Goal: Task Accomplishment & Management: Use online tool/utility

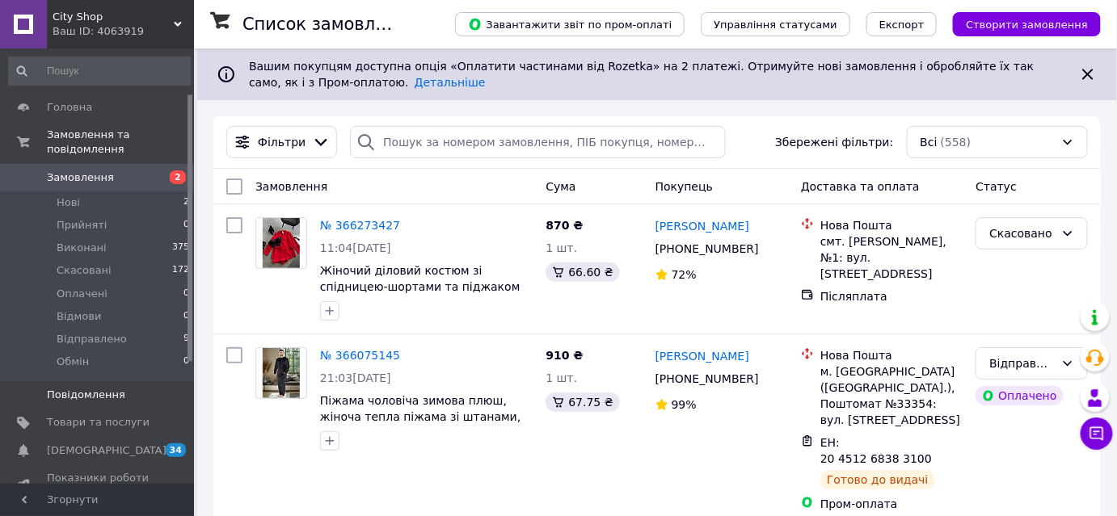
scroll to position [73, 0]
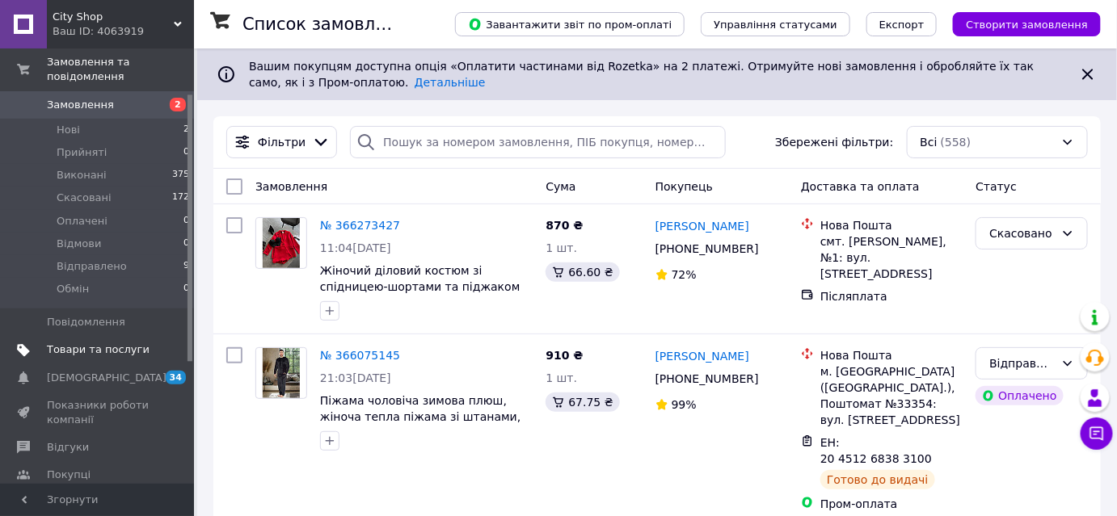
click at [87, 343] on span "Товари та послуги" at bounding box center [98, 350] width 103 height 15
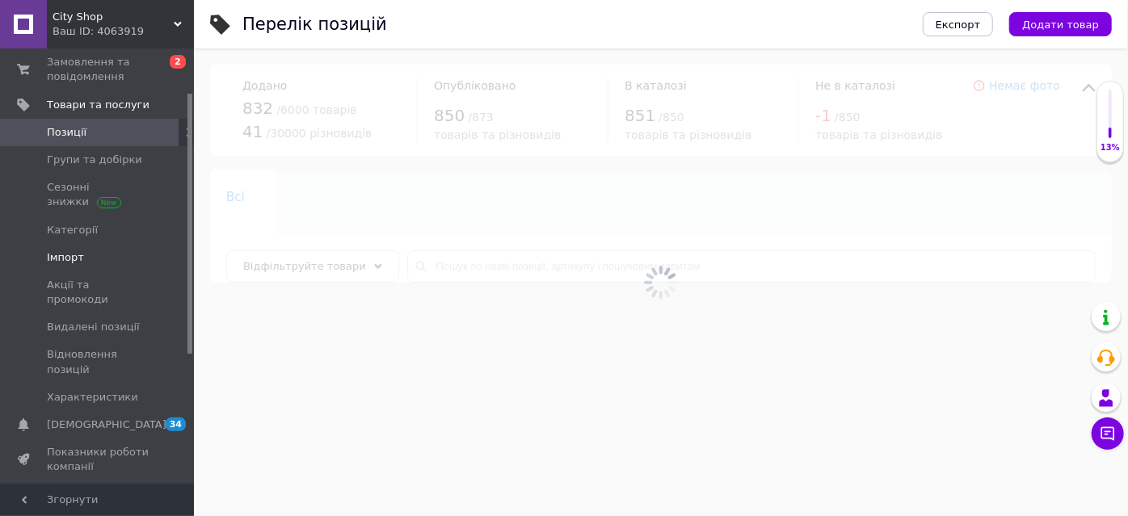
click at [71, 251] on span "Імпорт" at bounding box center [65, 258] width 37 height 15
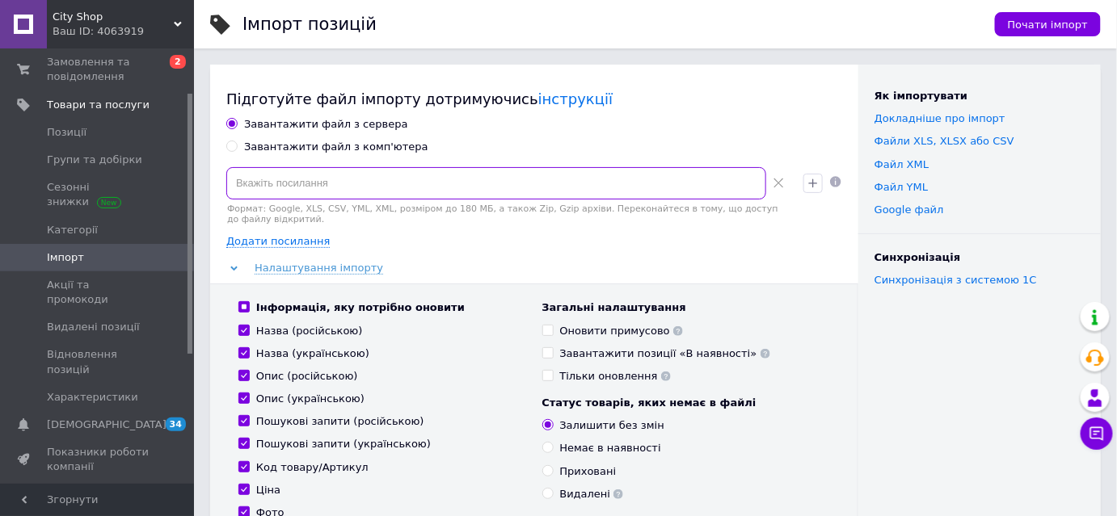
click at [331, 191] on input at bounding box center [496, 183] width 540 height 32
paste input "[URL][DOMAIN_NAME]"
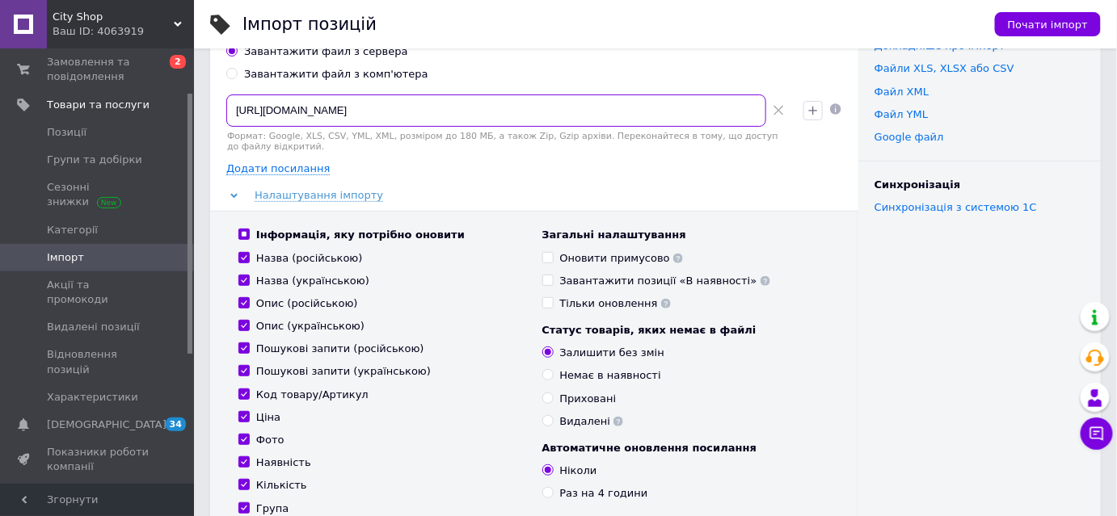
scroll to position [146, 0]
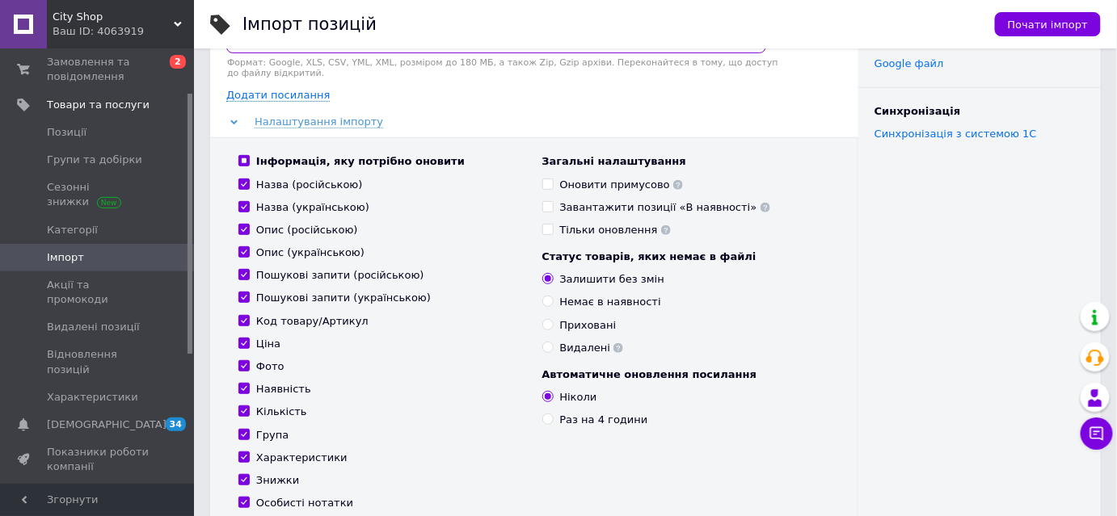
type input "[URL][DOMAIN_NAME]"
click at [549, 178] on label "Оновити примусово" at bounding box center [612, 185] width 141 height 15
click at [549, 179] on input "Оновити примусово" at bounding box center [547, 184] width 11 height 11
checkbox input "true"
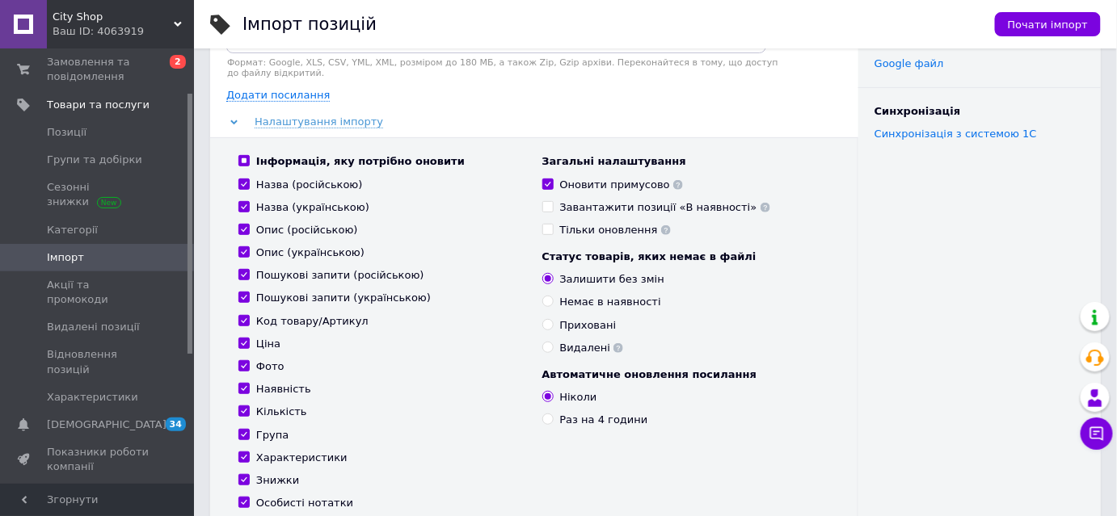
click at [548, 201] on input "Завантажити позиції «В наявності»" at bounding box center [547, 206] width 11 height 11
checkbox input "true"
click at [552, 414] on input "Раз на 4 години" at bounding box center [547, 419] width 11 height 11
radio input "true"
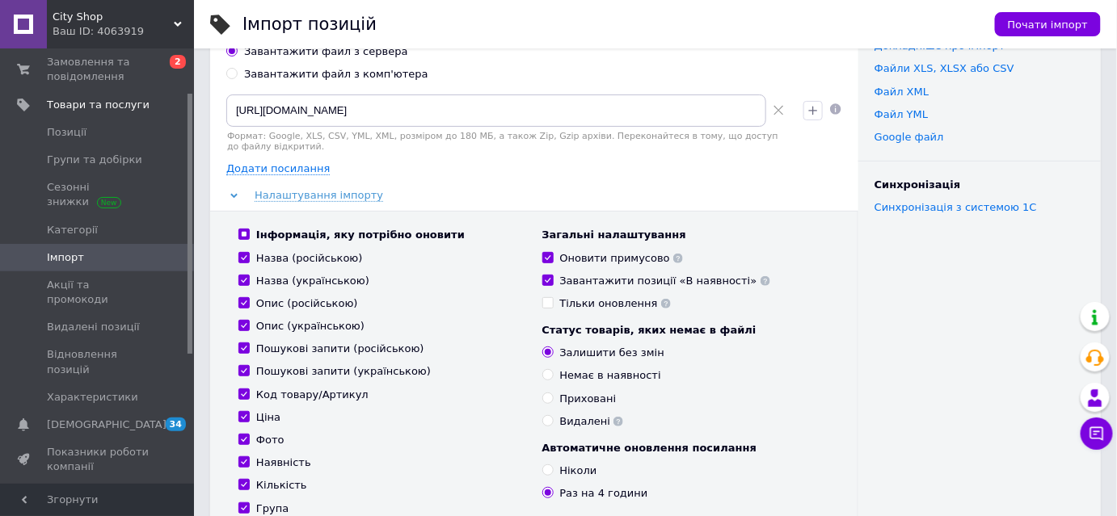
scroll to position [220, 0]
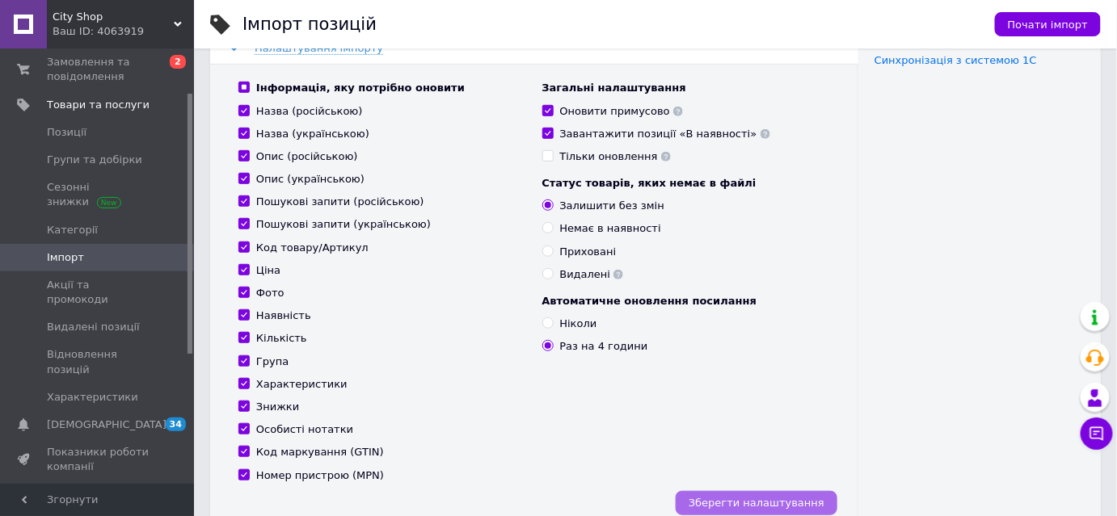
click at [777, 497] on span "Зберегти налаштування" at bounding box center [757, 503] width 136 height 12
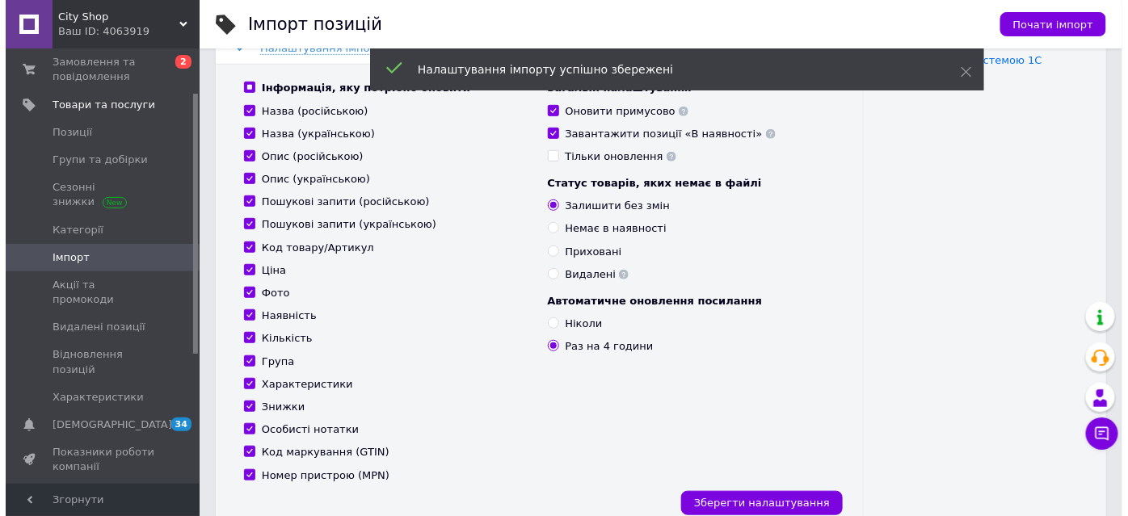
scroll to position [73, 0]
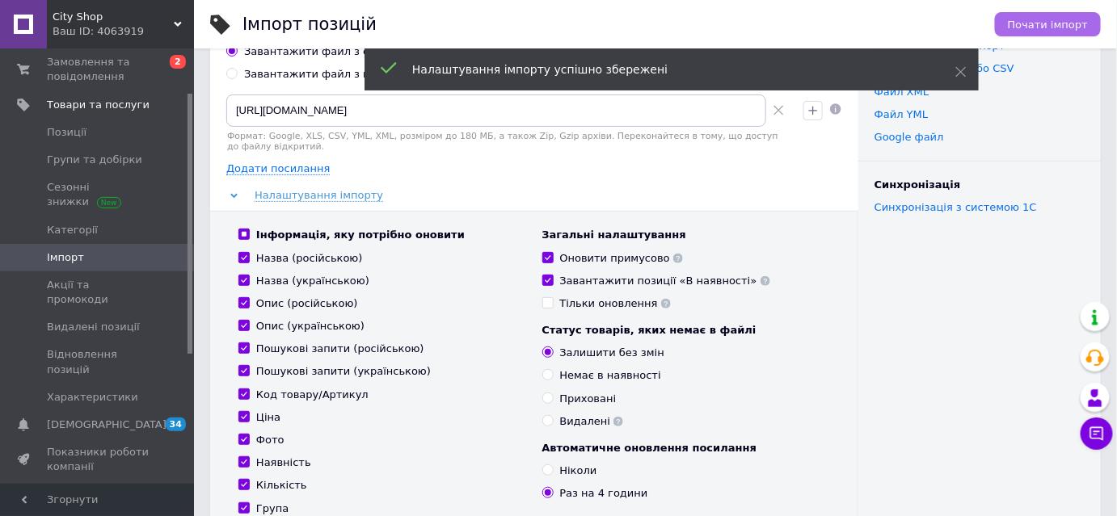
click at [1041, 23] on span "Почати імпорт" at bounding box center [1048, 25] width 80 height 12
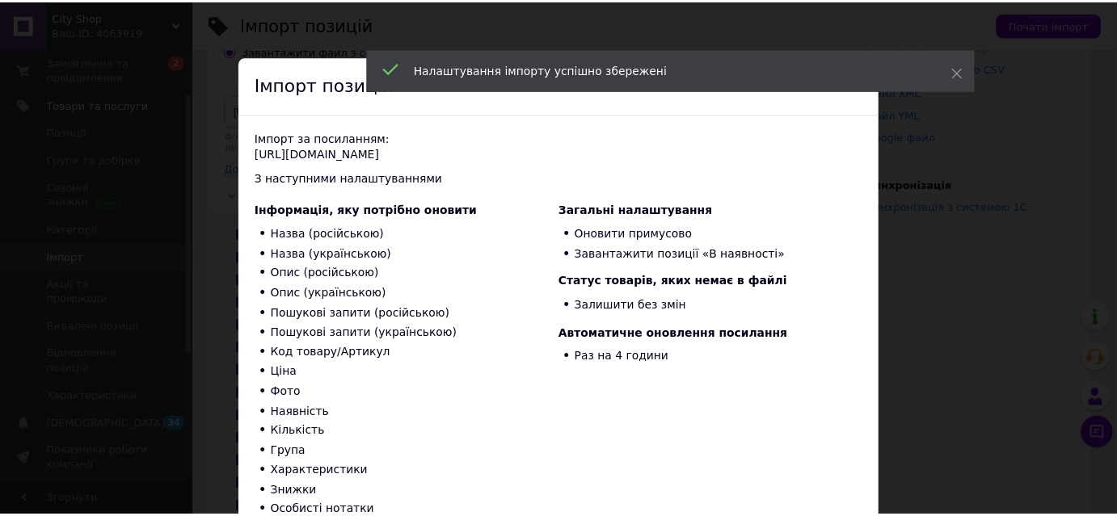
scroll to position [164, 0]
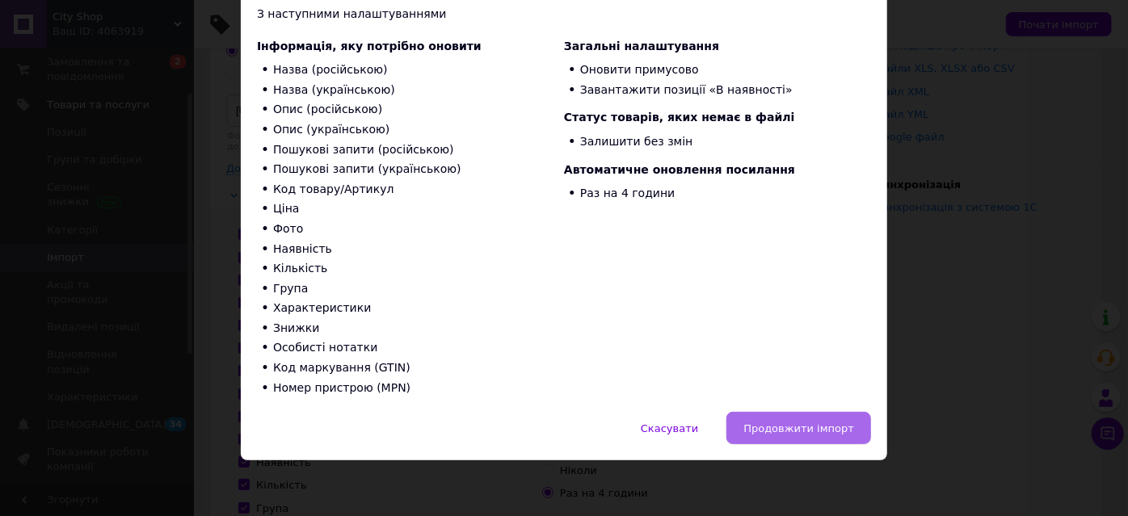
click at [785, 431] on span "Продовжити імпорт" at bounding box center [798, 429] width 111 height 12
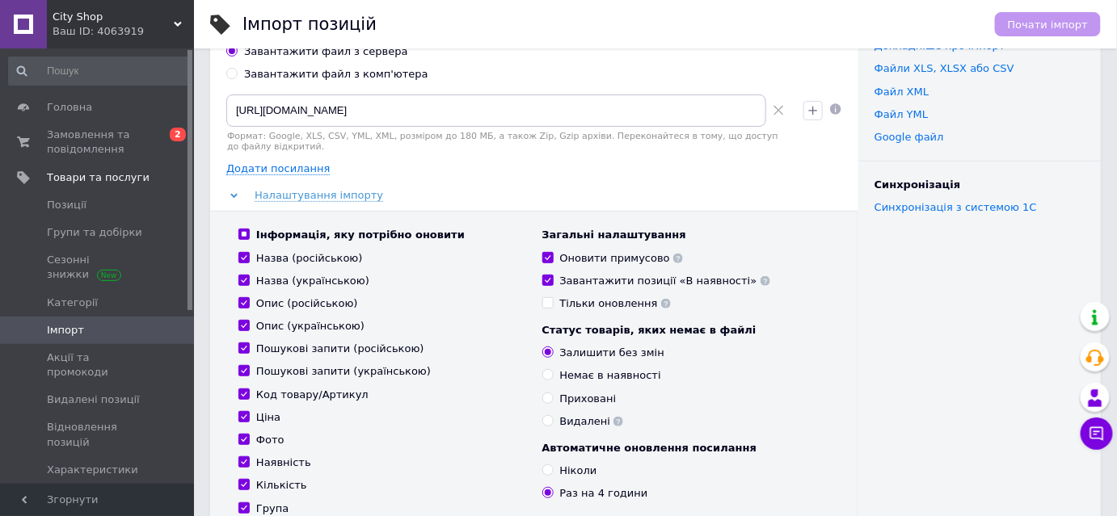
scroll to position [0, 0]
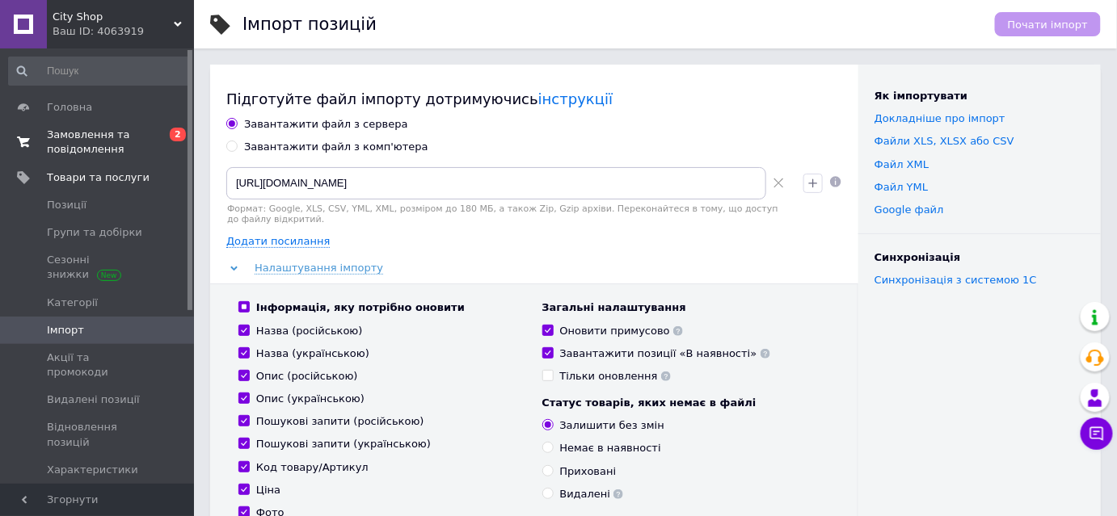
click at [79, 133] on span "Замовлення та повідомлення" at bounding box center [98, 142] width 103 height 29
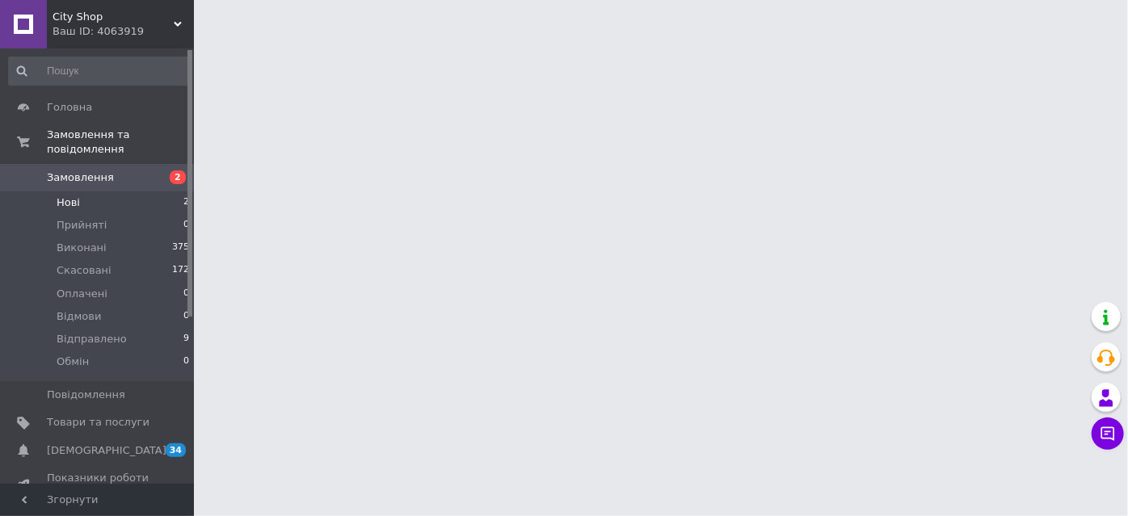
click at [79, 192] on li "Нові 2" at bounding box center [99, 203] width 199 height 23
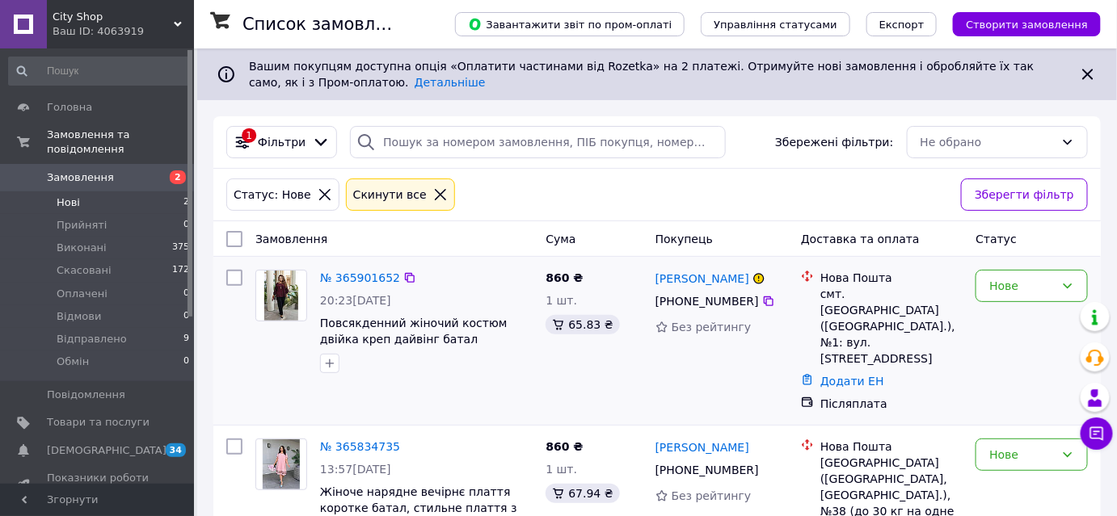
scroll to position [44, 0]
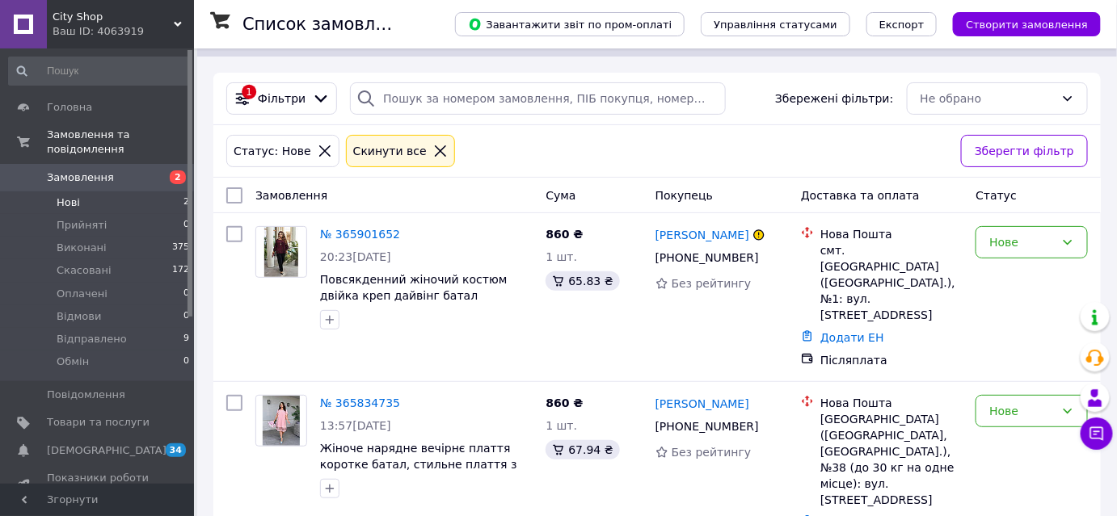
click at [86, 171] on span "Замовлення" at bounding box center [80, 178] width 67 height 15
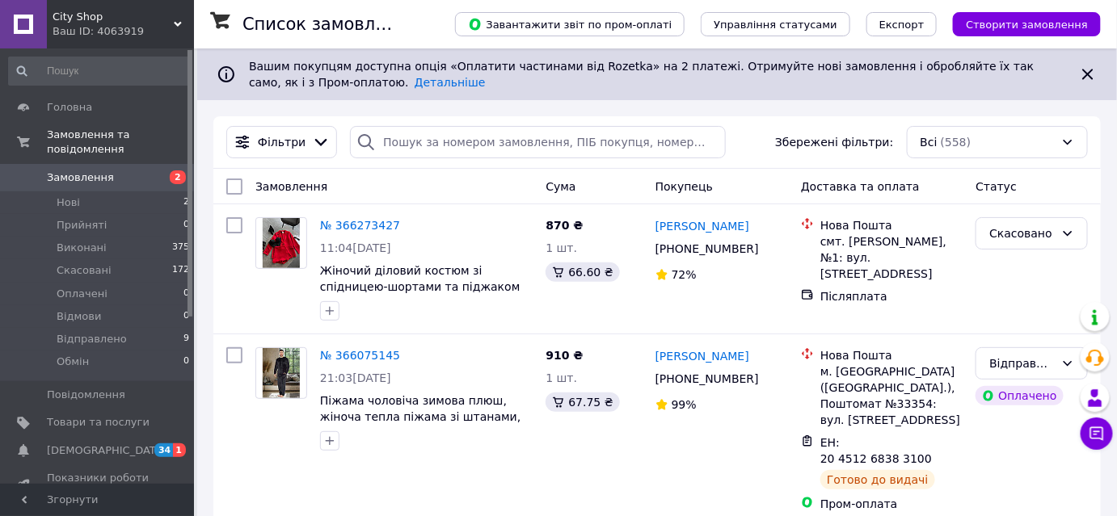
click at [99, 444] on span "[DEMOGRAPHIC_DATA]" at bounding box center [107, 451] width 120 height 15
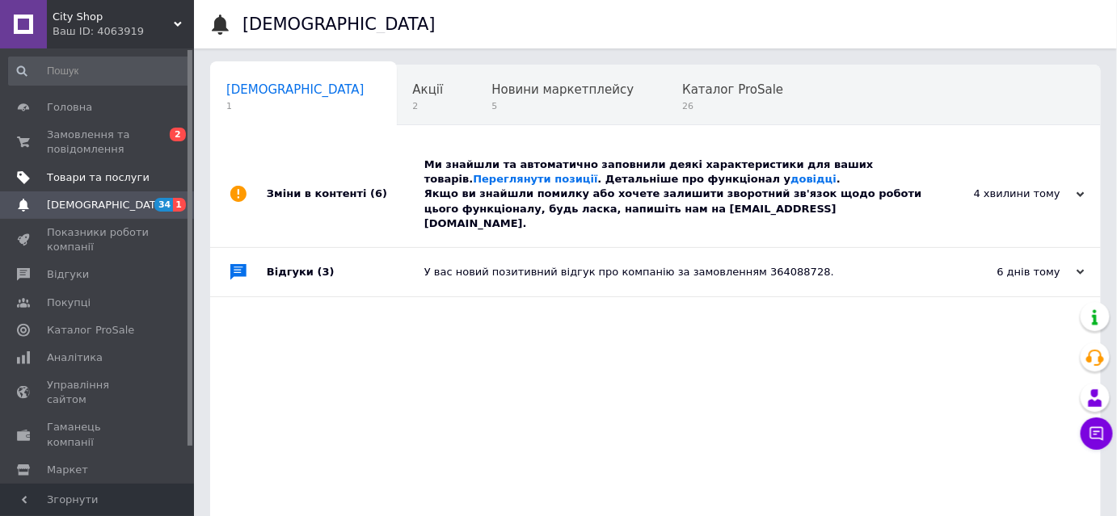
click at [102, 184] on span "Товари та послуги" at bounding box center [98, 178] width 103 height 15
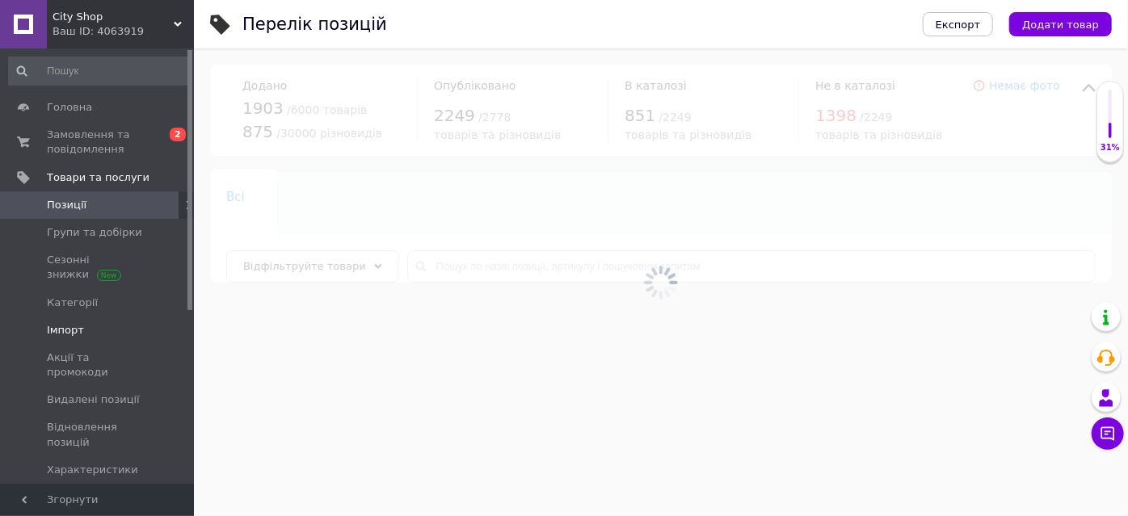
click at [69, 323] on span "Імпорт" at bounding box center [65, 330] width 37 height 15
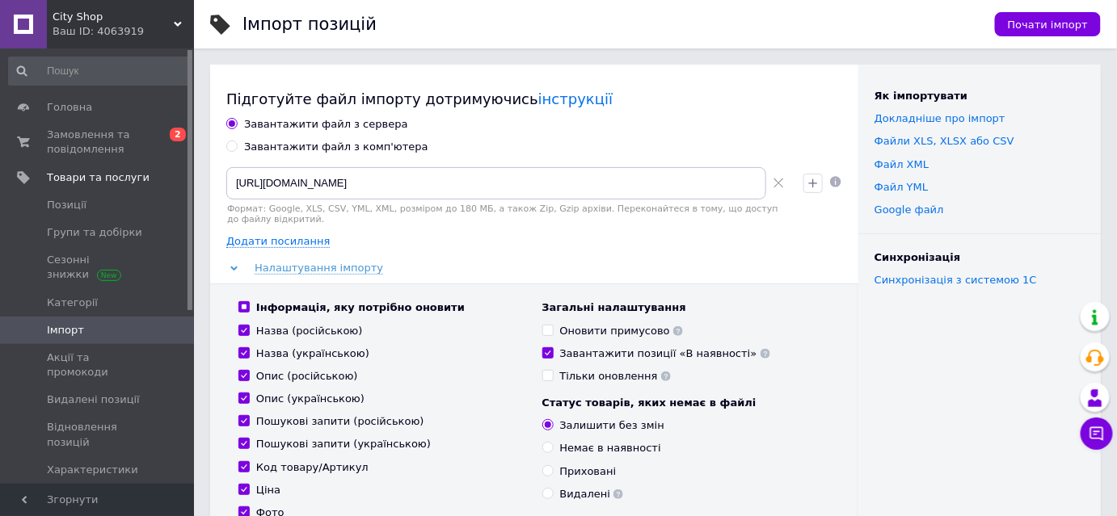
click at [61, 323] on span "Імпорт" at bounding box center [65, 330] width 37 height 15
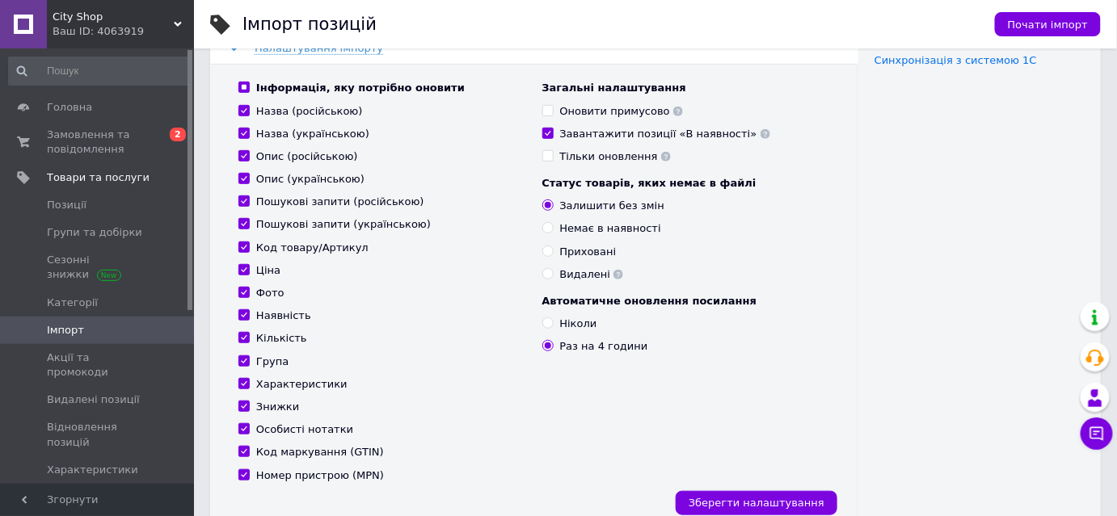
click at [86, 323] on span "Імпорт" at bounding box center [98, 330] width 103 height 15
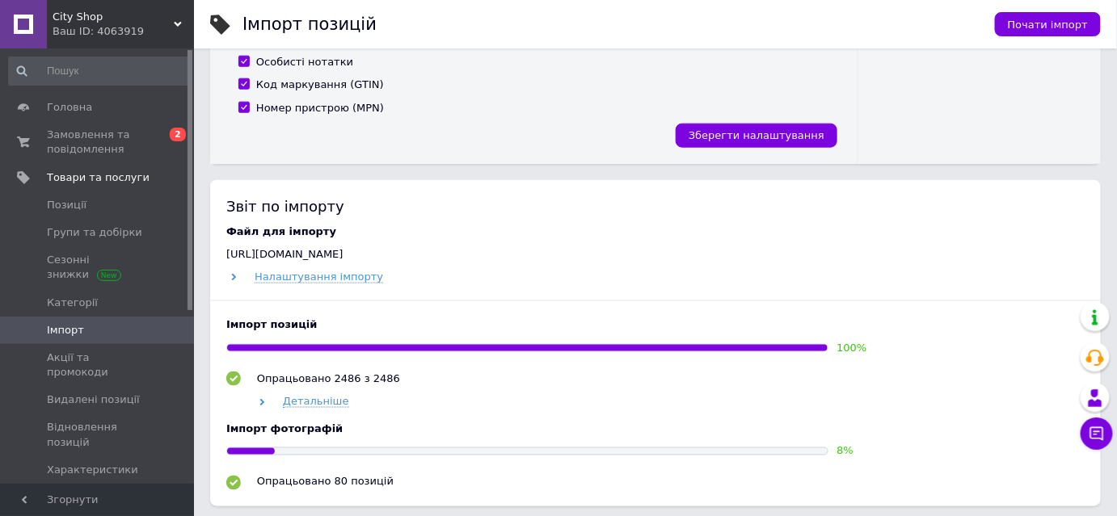
scroll to position [661, 0]
